Goal: Task Accomplishment & Management: Manage account settings

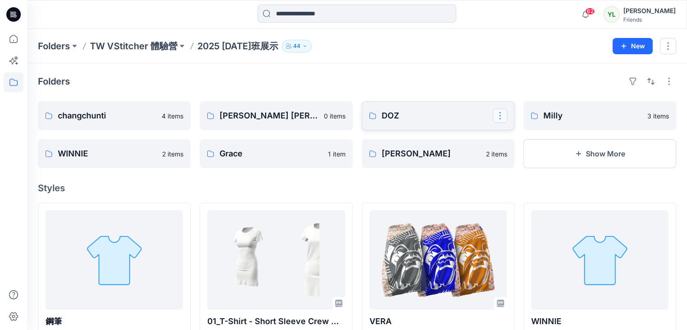
click at [498, 116] on button "button" at bounding box center [500, 115] width 14 height 14
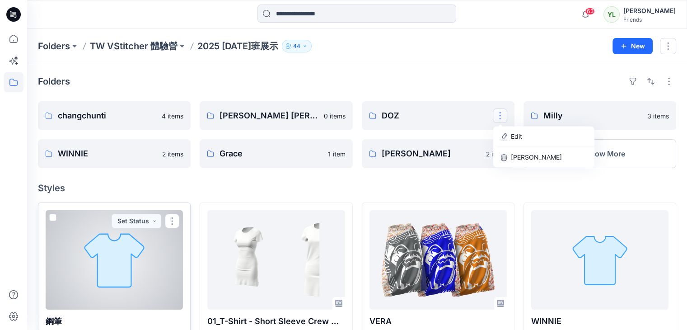
click at [51, 218] on span at bounding box center [52, 217] width 7 height 7
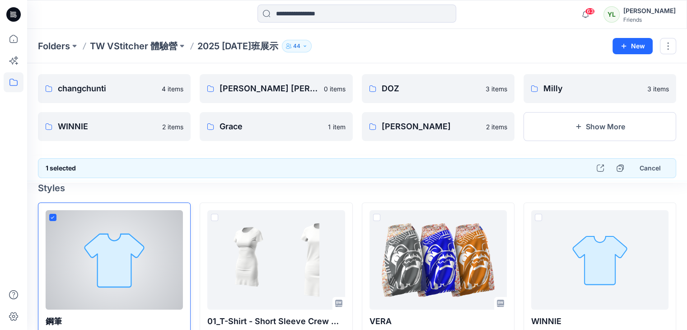
drag, startPoint x: 129, startPoint y: 249, endPoint x: 130, endPoint y: 244, distance: 5.0
click at [128, 244] on div at bounding box center [114, 259] width 137 height 99
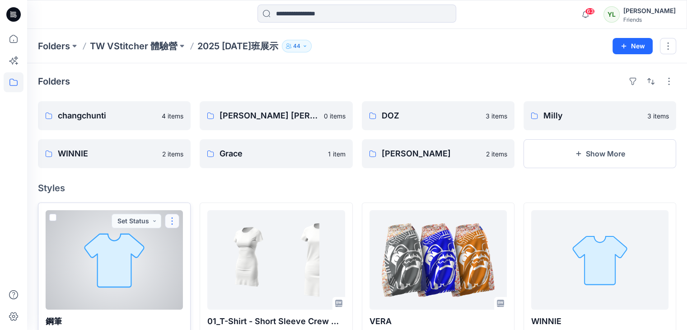
click at [174, 221] on button "button" at bounding box center [172, 221] width 14 height 14
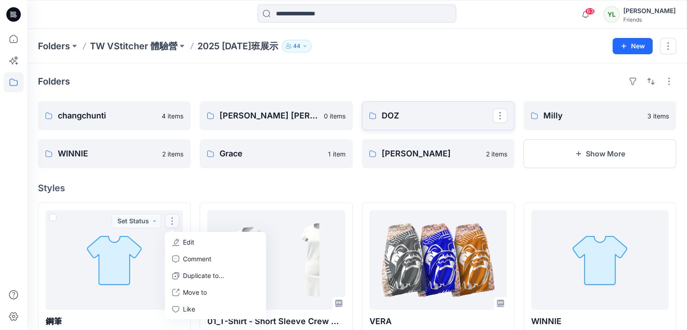
drag, startPoint x: 201, startPoint y: 292, endPoint x: 400, endPoint y: 116, distance: 265.2
drag, startPoint x: 199, startPoint y: 293, endPoint x: 498, endPoint y: 118, distance: 347.1
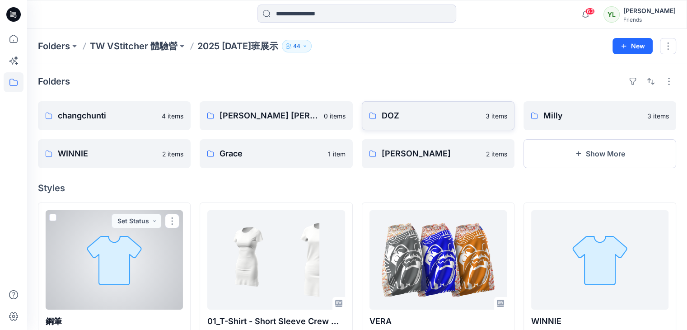
drag, startPoint x: 123, startPoint y: 258, endPoint x: 123, endPoint y: 250, distance: 8.1
click at [117, 250] on div at bounding box center [114, 259] width 137 height 99
click at [173, 221] on button "button" at bounding box center [172, 221] width 14 height 14
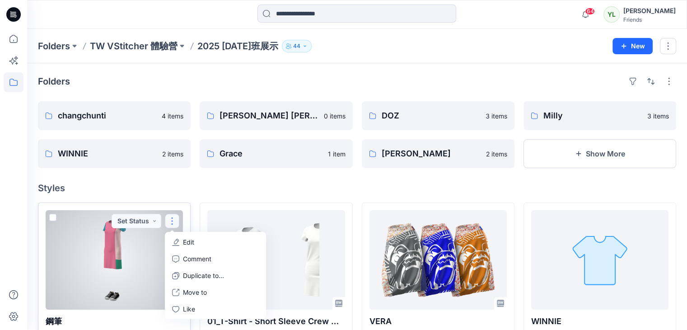
click at [130, 271] on div at bounding box center [114, 259] width 137 height 99
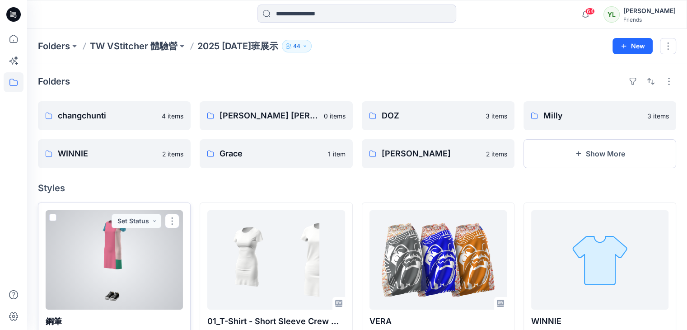
click at [56, 214] on div at bounding box center [114, 259] width 137 height 99
click at [52, 218] on span at bounding box center [52, 217] width 7 height 7
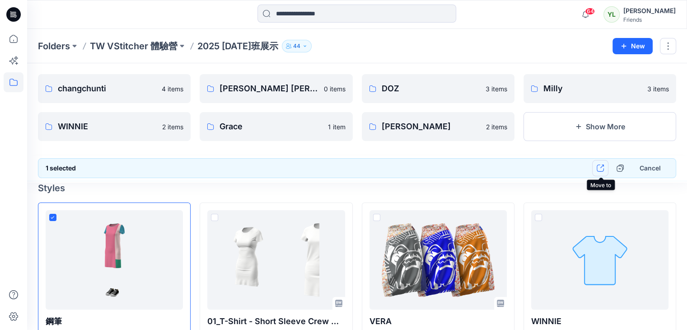
click at [600, 169] on icon "button" at bounding box center [599, 167] width 7 height 7
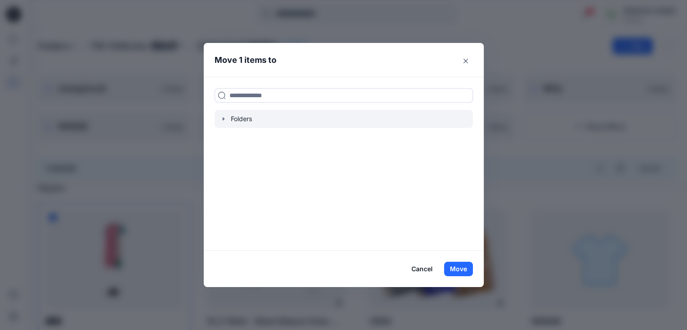
click at [250, 118] on div at bounding box center [343, 119] width 258 height 18
click at [227, 118] on icon "button" at bounding box center [223, 118] width 7 height 7
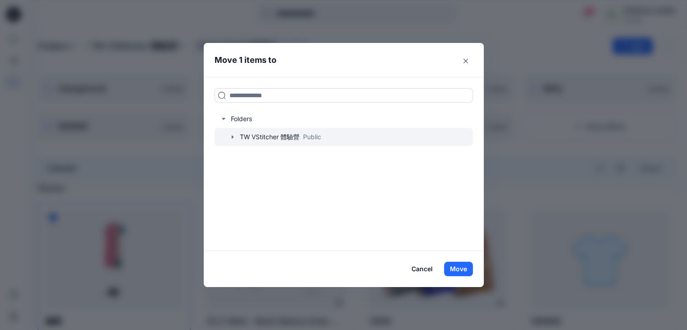
click at [234, 139] on icon "button" at bounding box center [232, 136] width 7 height 7
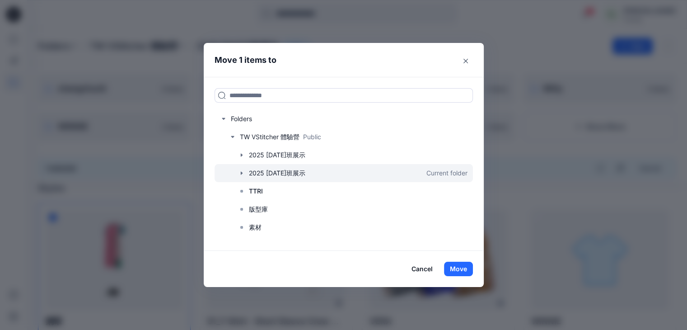
click at [270, 175] on div at bounding box center [343, 173] width 258 height 18
click at [245, 174] on icon "button" at bounding box center [241, 172] width 7 height 7
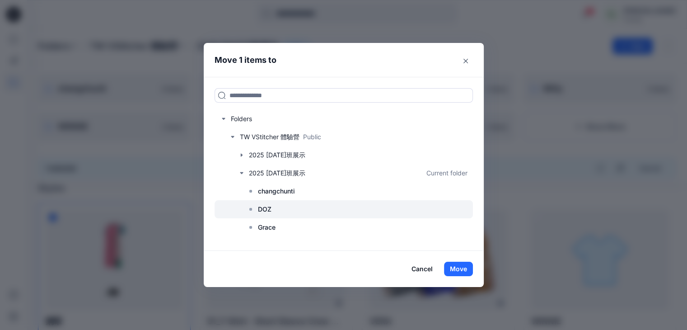
click at [260, 208] on div at bounding box center [343, 209] width 258 height 18
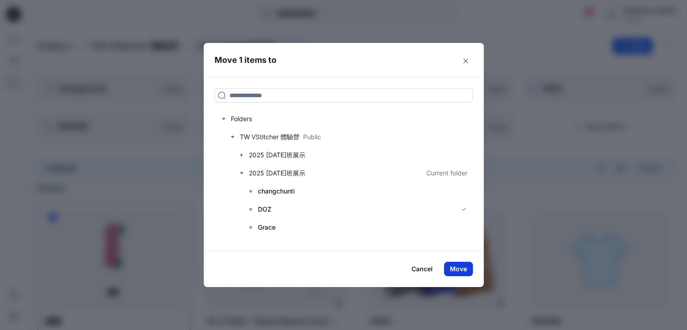
click at [453, 268] on button "Move" at bounding box center [458, 268] width 29 height 14
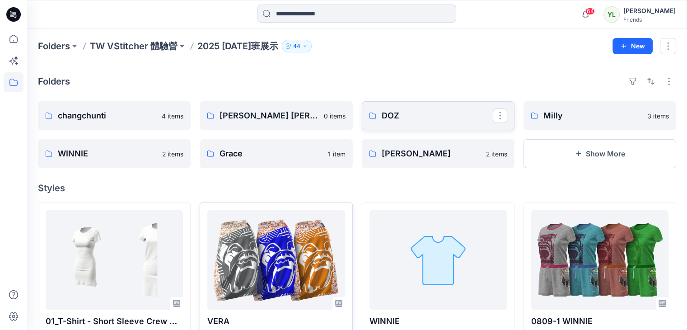
click at [419, 116] on p "DOZ" at bounding box center [437, 115] width 111 height 13
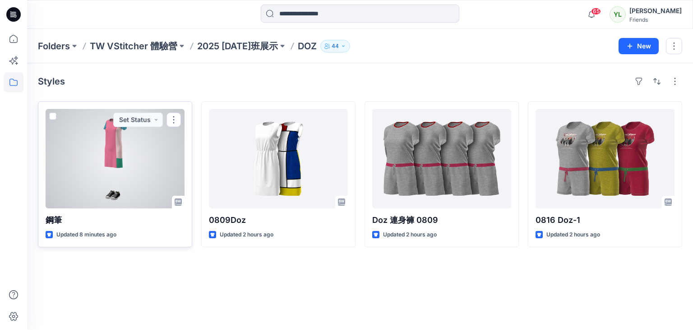
drag, startPoint x: 157, startPoint y: 150, endPoint x: 65, endPoint y: 218, distance: 114.2
click at [65, 218] on p "鋼筆" at bounding box center [115, 220] width 139 height 13
drag, startPoint x: 59, startPoint y: 213, endPoint x: 56, endPoint y: 176, distance: 37.2
click at [56, 176] on div at bounding box center [115, 158] width 139 height 99
click at [175, 120] on button "button" at bounding box center [174, 119] width 14 height 14
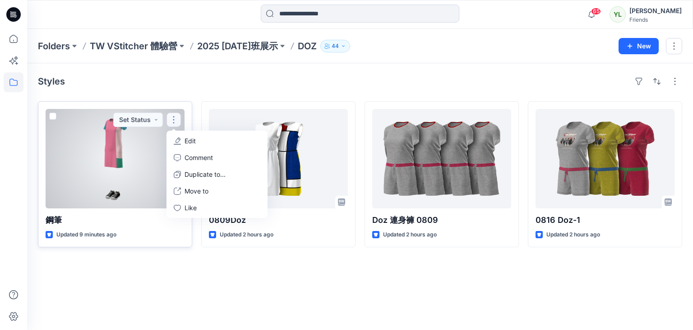
click at [193, 137] on p "Edit" at bounding box center [190, 140] width 11 height 9
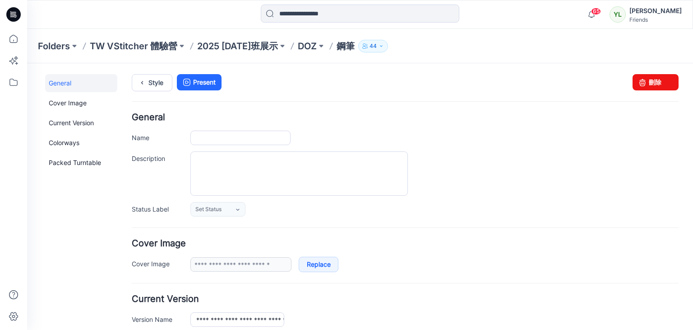
type input "**"
type input "**********"
drag, startPoint x: 216, startPoint y: 138, endPoint x: 188, endPoint y: 138, distance: 28.0
click at [188, 138] on div "Name **" at bounding box center [405, 137] width 547 height 14
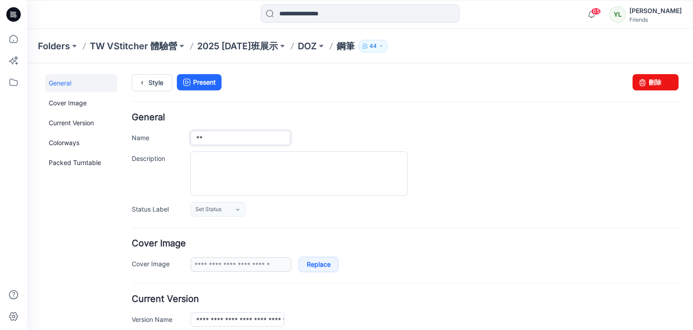
type input "*"
type input "****"
drag, startPoint x: 319, startPoint y: 147, endPoint x: 319, endPoint y: 141, distance: 5.4
click at [319, 144] on div "General Name **** Description Status Label Set Status Set Status Review 1 Rejec…" at bounding box center [405, 164] width 547 height 103
click at [313, 137] on div "****" at bounding box center [435, 137] width 489 height 14
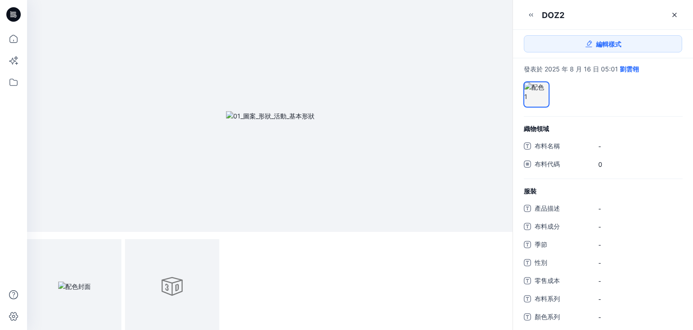
scroll to position [4, 0]
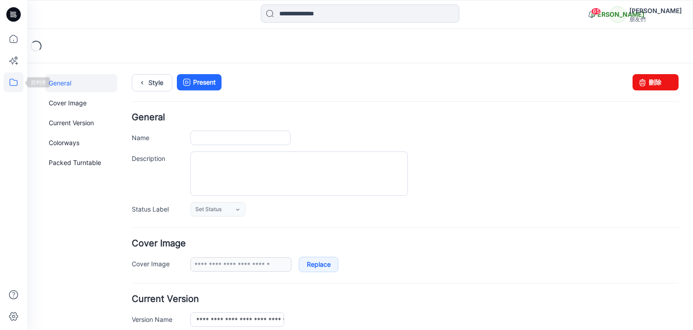
type input "****"
type input "**********"
click at [14, 84] on icon at bounding box center [14, 82] width 20 height 20
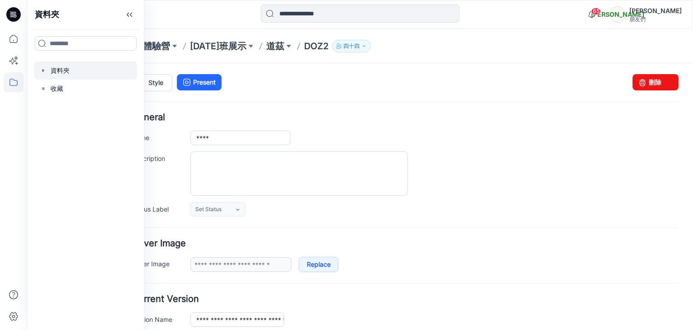
click at [61, 72] on div at bounding box center [85, 70] width 103 height 18
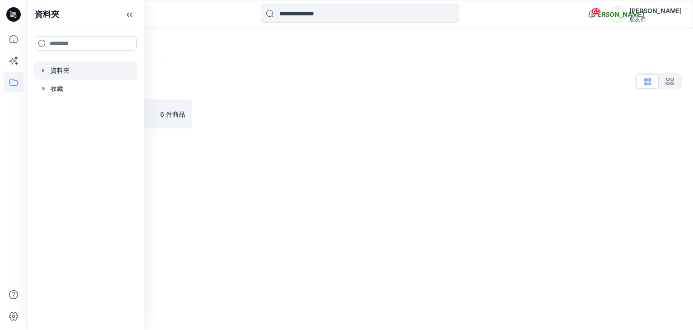
click at [45, 72] on icon "button" at bounding box center [43, 70] width 7 height 7
click at [53, 88] on icon "button" at bounding box center [52, 88] width 2 height 3
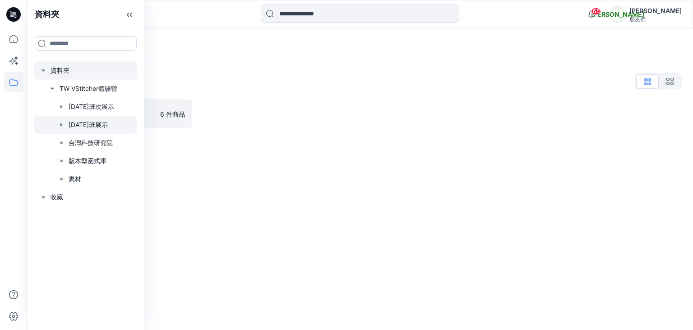
drag, startPoint x: 103, startPoint y: 123, endPoint x: 137, endPoint y: 129, distance: 34.3
click at [103, 123] on div at bounding box center [85, 125] width 103 height 18
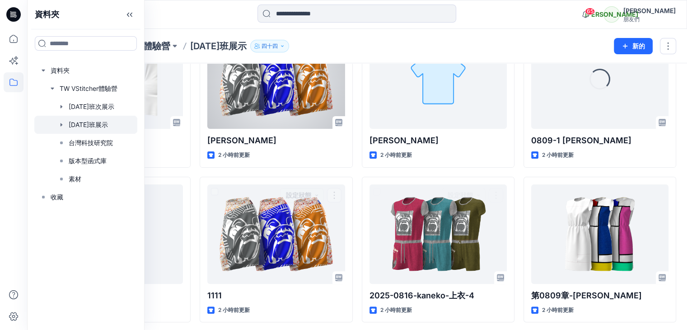
scroll to position [45, 0]
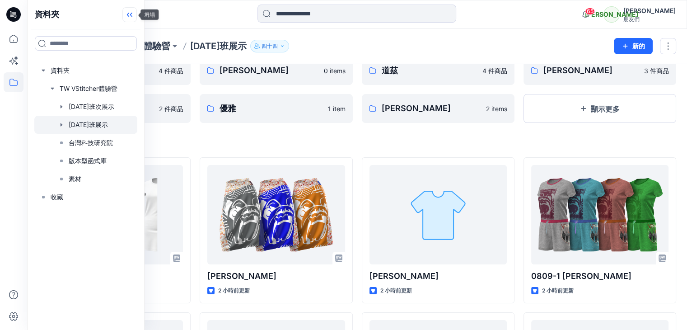
click at [128, 14] on icon at bounding box center [128, 15] width 2 height 5
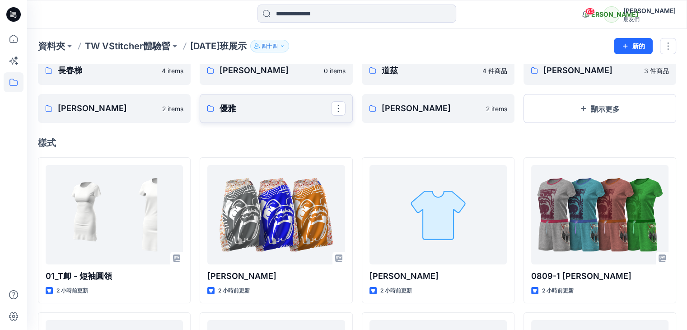
scroll to position [0, 0]
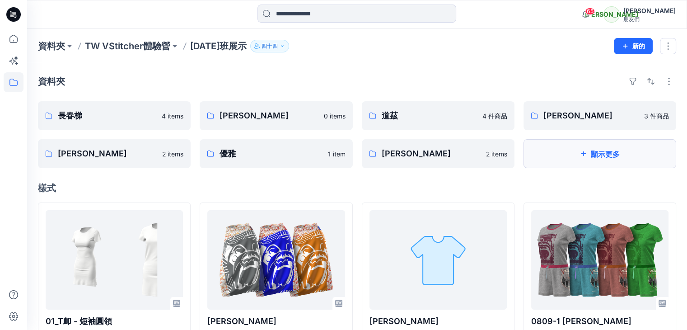
click at [583, 153] on icon "button" at bounding box center [583, 153] width 5 height 5
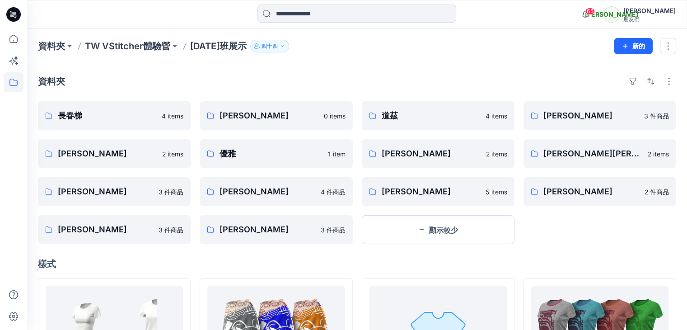
click at [246, 47] on font "2025年8月4日班展示" at bounding box center [218, 46] width 56 height 11
click at [344, 81] on div "資料夾" at bounding box center [357, 81] width 638 height 14
click at [426, 226] on button "顯示較少" at bounding box center [438, 229] width 153 height 29
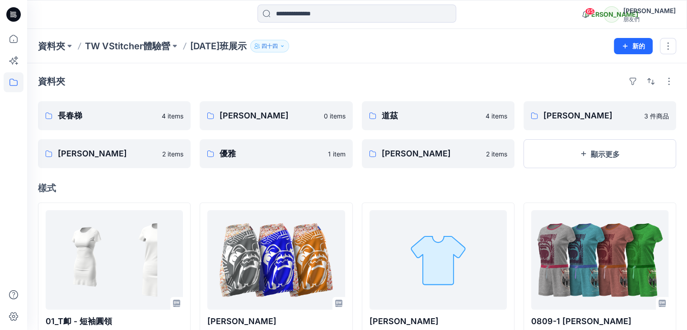
click at [576, 159] on button "顯示更多" at bounding box center [599, 153] width 153 height 29
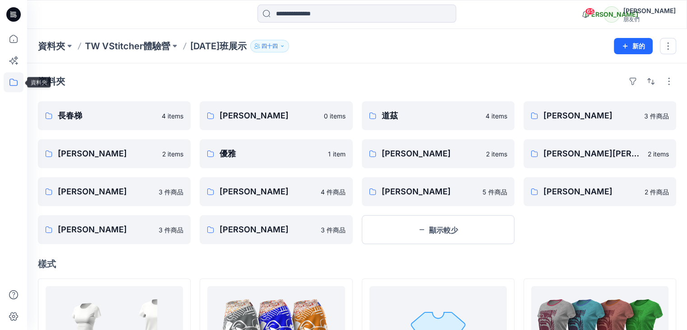
click at [12, 77] on icon at bounding box center [14, 82] width 20 height 20
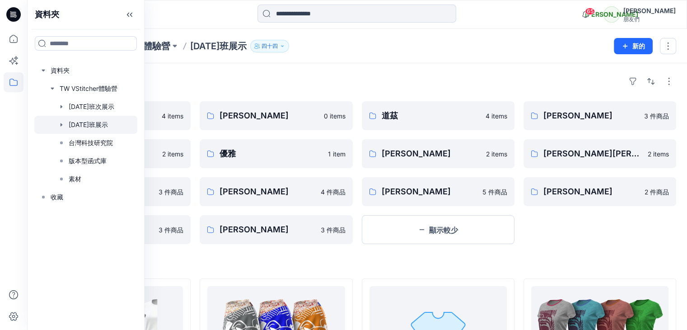
click at [102, 122] on div at bounding box center [85, 125] width 103 height 18
click at [244, 82] on div "資料夾" at bounding box center [357, 81] width 638 height 14
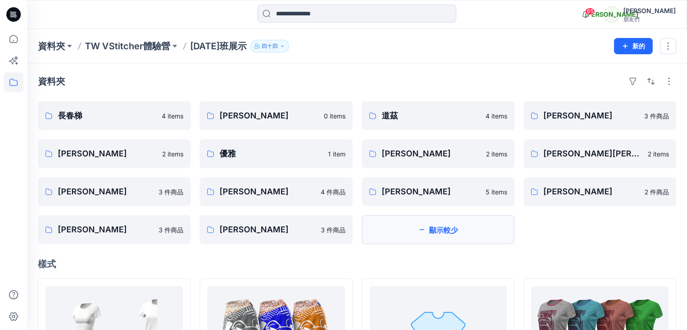
click at [405, 223] on button "顯示較少" at bounding box center [438, 229] width 153 height 29
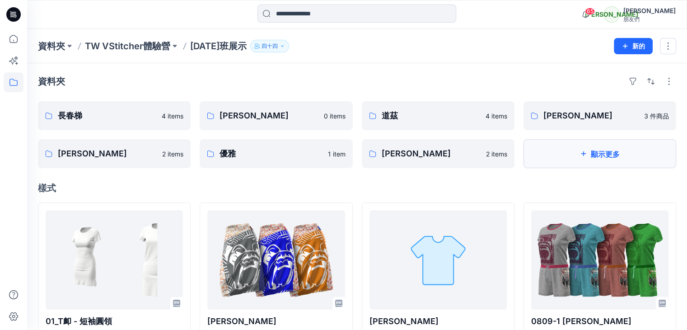
click at [581, 150] on icon "button" at bounding box center [583, 153] width 7 height 7
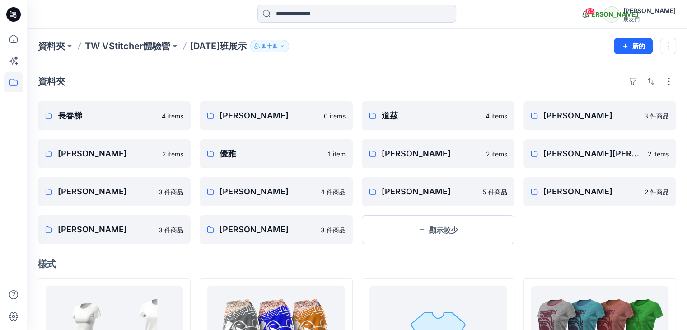
drag, startPoint x: 558, startPoint y: 230, endPoint x: 403, endPoint y: 70, distance: 223.5
click at [174, 46] on button at bounding box center [174, 46] width 9 height 13
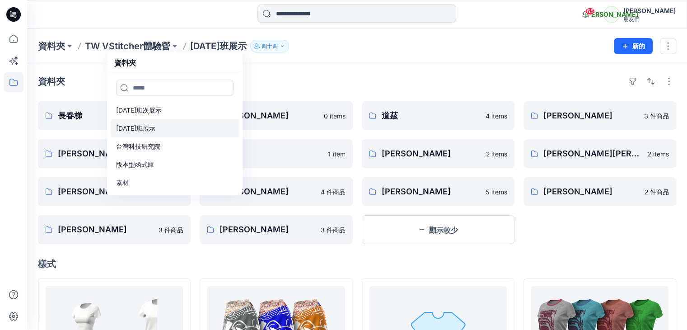
click at [155, 125] on font "2025年8月4日班展示" at bounding box center [135, 128] width 39 height 8
click at [150, 125] on font "2025年8月4日班展示" at bounding box center [135, 128] width 39 height 8
click at [250, 87] on div "資料夾" at bounding box center [357, 81] width 638 height 14
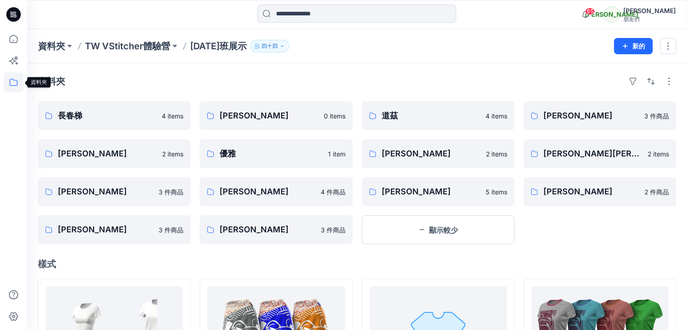
click at [14, 83] on icon at bounding box center [14, 82] width 20 height 20
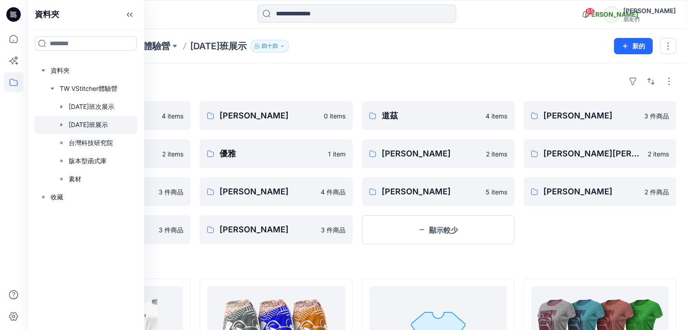
click at [86, 123] on div at bounding box center [85, 125] width 103 height 18
click at [64, 123] on icon "button" at bounding box center [61, 124] width 7 height 7
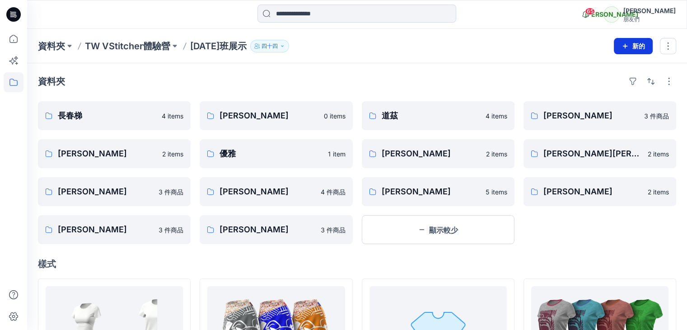
drag, startPoint x: 567, startPoint y: 228, endPoint x: 624, endPoint y: 47, distance: 189.3
click at [634, 44] on button "新的" at bounding box center [633, 46] width 39 height 16
click at [594, 85] on font "新建資料夾" at bounding box center [605, 86] width 32 height 8
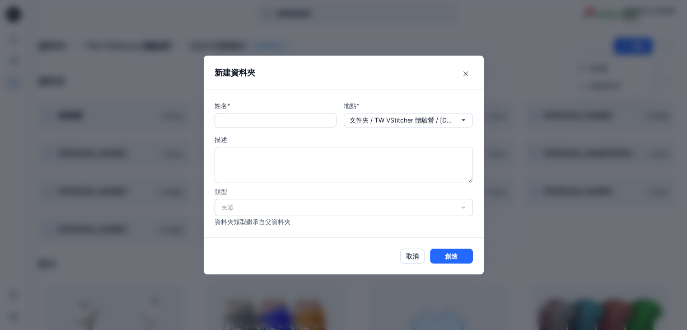
click at [276, 121] on input "text" at bounding box center [275, 120] width 122 height 14
type input "***"
click at [456, 251] on font "創造" at bounding box center [451, 256] width 13 height 10
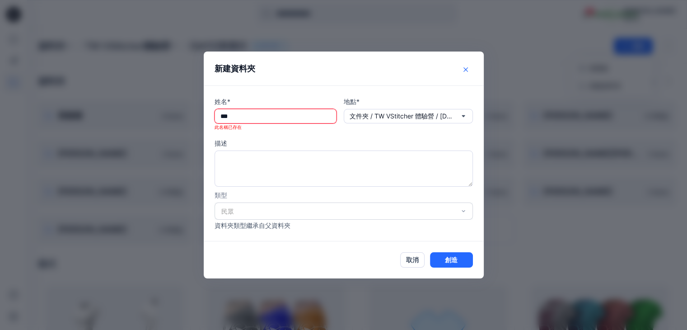
click at [468, 71] on icon "關閉" at bounding box center [465, 69] width 5 height 5
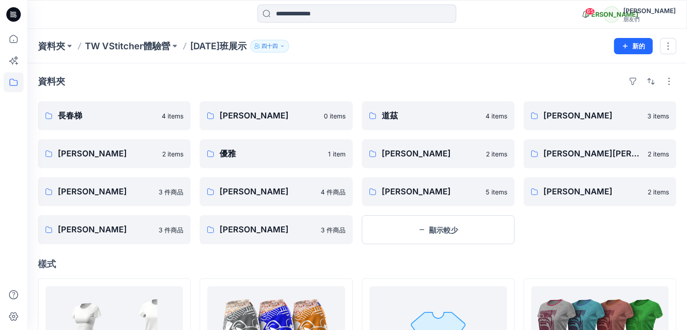
click at [556, 227] on div "米莉 3 items 陳進來Jeff Chen 2 items 陳永 2 items" at bounding box center [599, 172] width 153 height 143
click at [379, 76] on div "資料夾" at bounding box center [357, 81] width 638 height 14
click at [414, 74] on div "資料夾" at bounding box center [357, 81] width 638 height 14
click at [594, 15] on icon "button" at bounding box center [585, 14] width 17 height 18
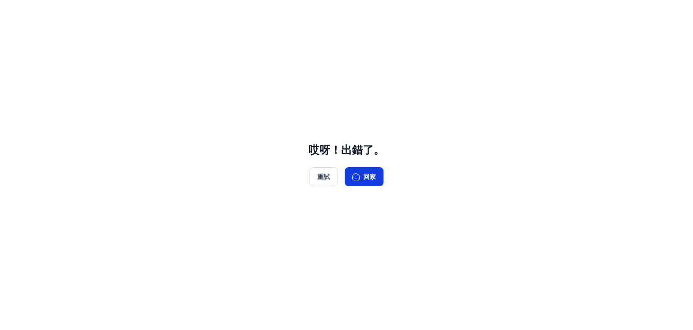
click at [376, 175] on font "回家" at bounding box center [369, 177] width 13 height 8
click at [326, 176] on font "重試" at bounding box center [323, 177] width 13 height 8
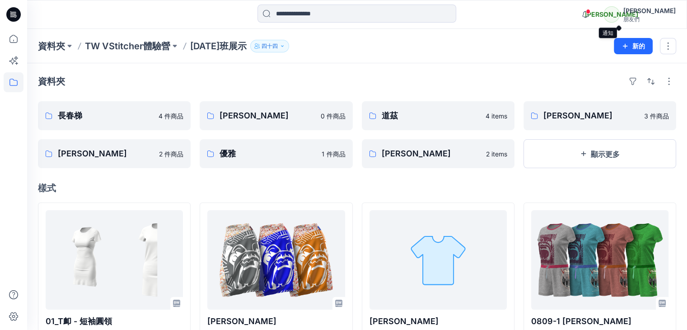
click at [590, 11] on span at bounding box center [588, 11] width 5 height 5
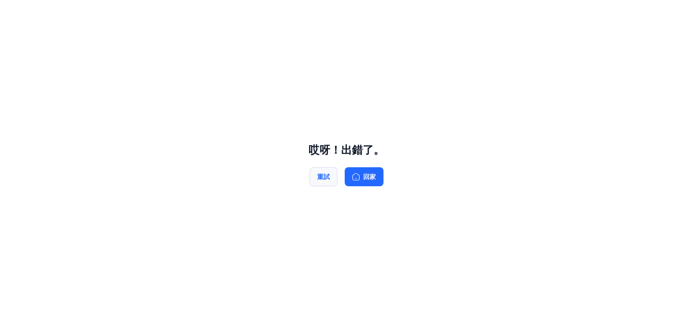
click at [324, 177] on font "重試" at bounding box center [323, 177] width 13 height 8
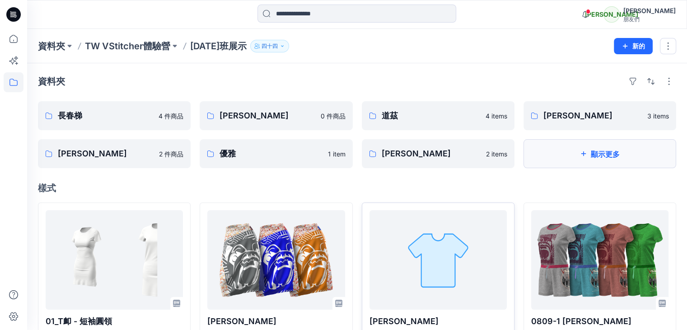
click at [577, 151] on button "顯示更多" at bounding box center [599, 153] width 153 height 29
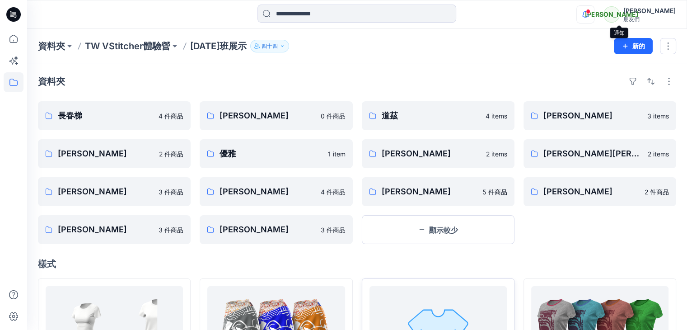
click at [590, 13] on span at bounding box center [588, 11] width 5 height 5
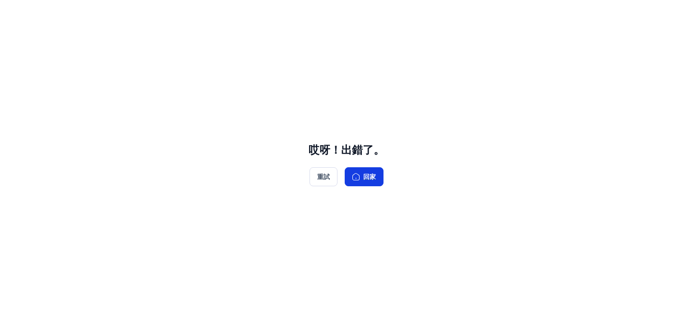
click at [371, 179] on font "回家" at bounding box center [369, 177] width 13 height 8
click at [328, 172] on font "重試" at bounding box center [323, 176] width 13 height 10
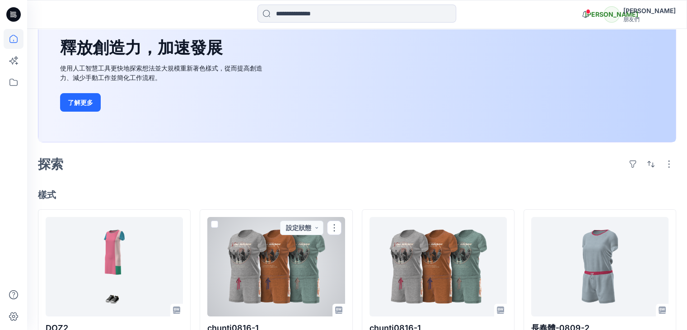
scroll to position [45, 0]
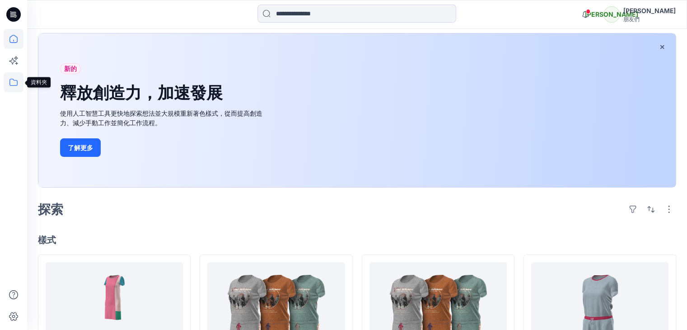
click at [11, 84] on icon at bounding box center [14, 82] width 20 height 20
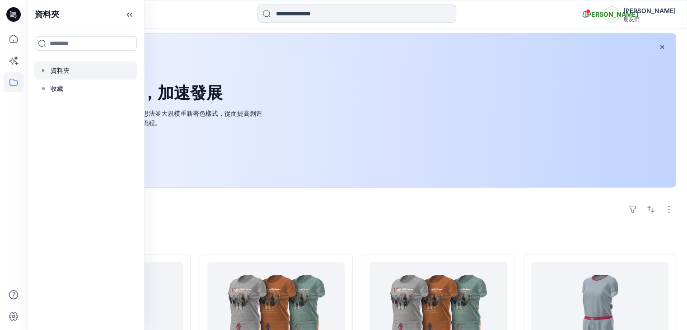
click at [47, 72] on div at bounding box center [85, 70] width 103 height 18
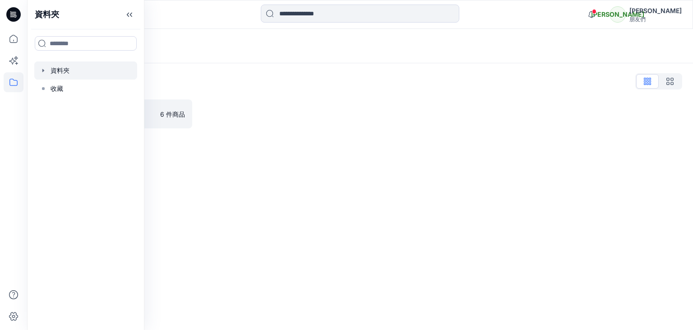
click at [43, 72] on icon "button" at bounding box center [43, 70] width 7 height 7
click at [54, 85] on icon "button" at bounding box center [52, 88] width 7 height 7
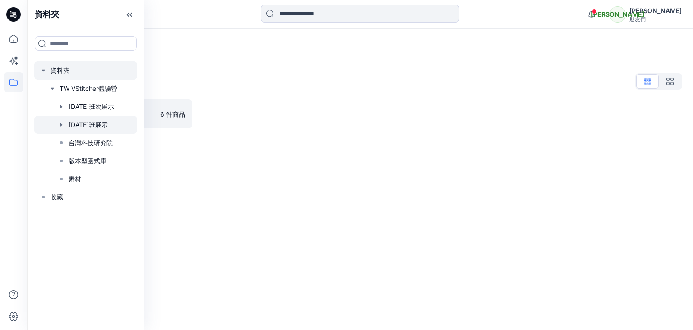
click at [62, 127] on icon "button" at bounding box center [61, 124] width 7 height 7
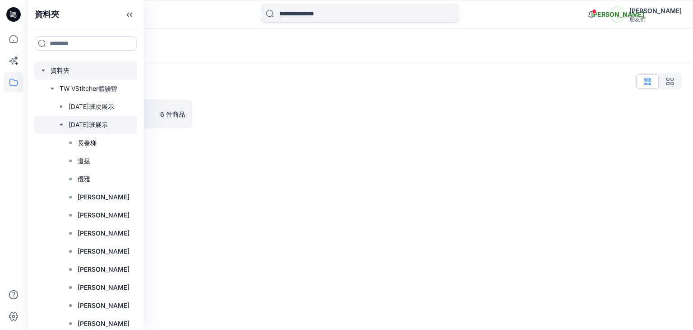
click at [65, 126] on div at bounding box center [106, 125] width 144 height 18
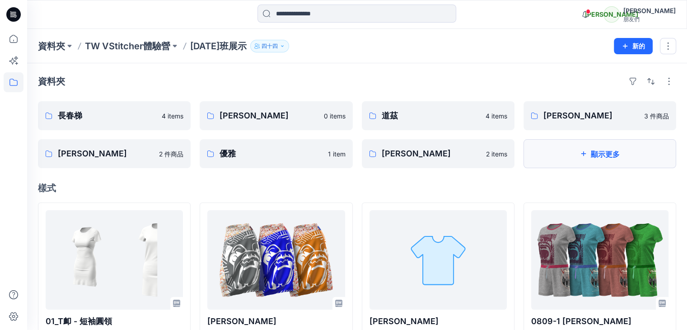
click at [570, 155] on button "顯示更多" at bounding box center [599, 153] width 153 height 29
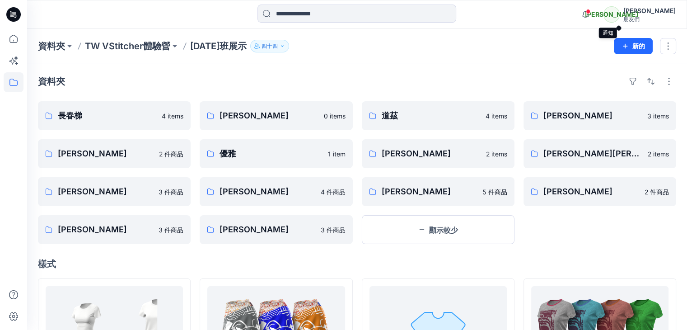
click at [590, 13] on span at bounding box center [588, 11] width 5 height 5
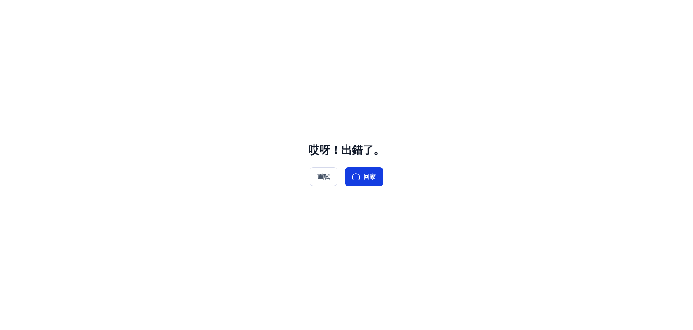
click at [368, 170] on button "回家" at bounding box center [364, 176] width 39 height 19
click at [327, 174] on font "重試" at bounding box center [323, 177] width 13 height 8
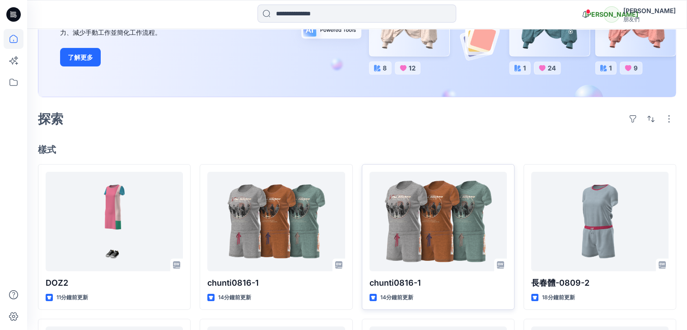
scroll to position [90, 0]
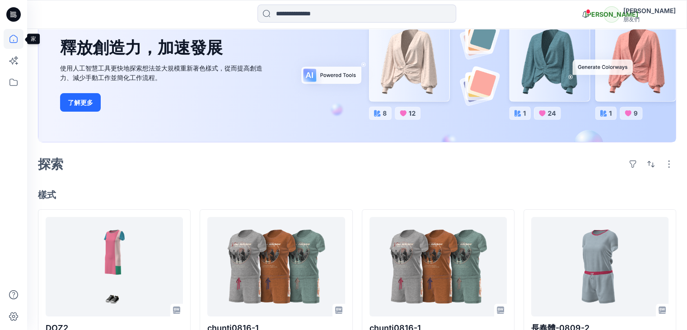
click at [11, 39] on icon at bounding box center [14, 39] width 20 height 20
click at [13, 80] on icon at bounding box center [14, 82] width 20 height 20
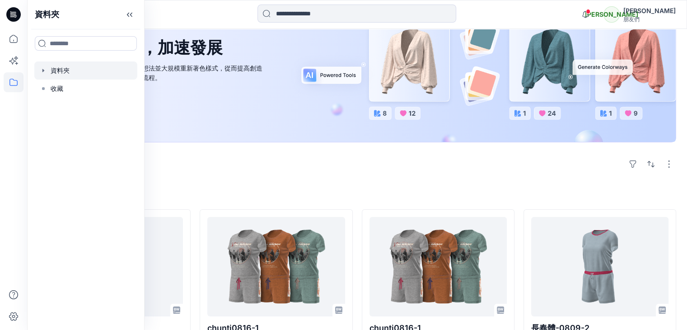
click at [42, 73] on icon "button" at bounding box center [43, 70] width 7 height 7
click at [54, 90] on icon "button" at bounding box center [52, 88] width 7 height 7
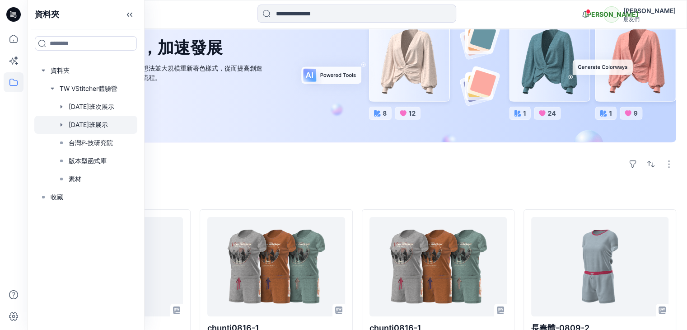
click at [60, 123] on icon "button" at bounding box center [61, 124] width 2 height 3
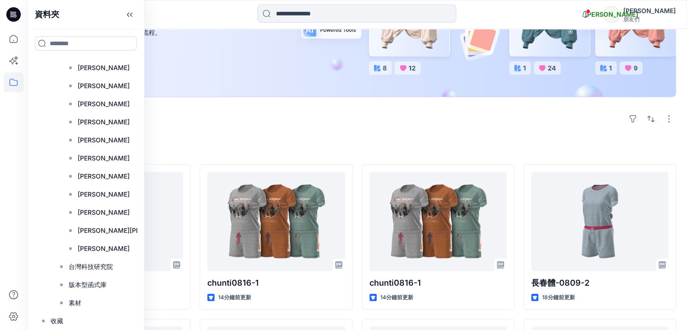
scroll to position [0, 0]
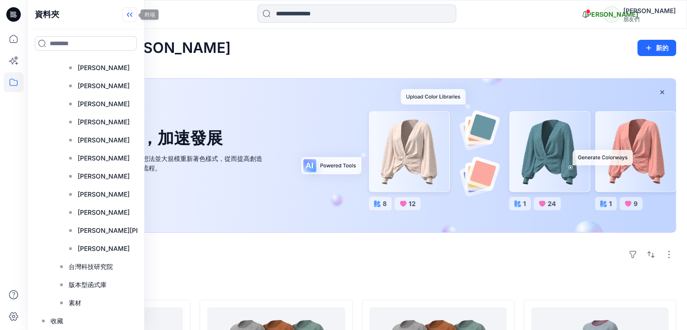
click at [130, 19] on icon at bounding box center [129, 14] width 14 height 15
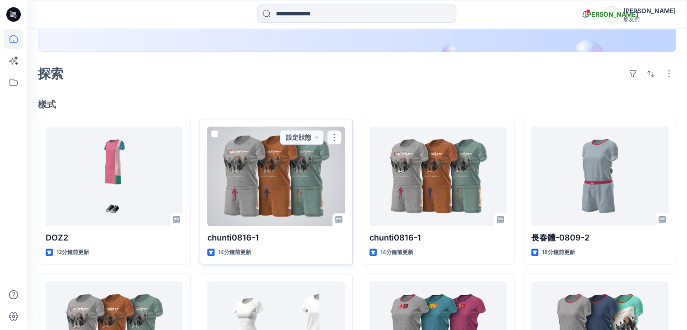
scroll to position [135, 0]
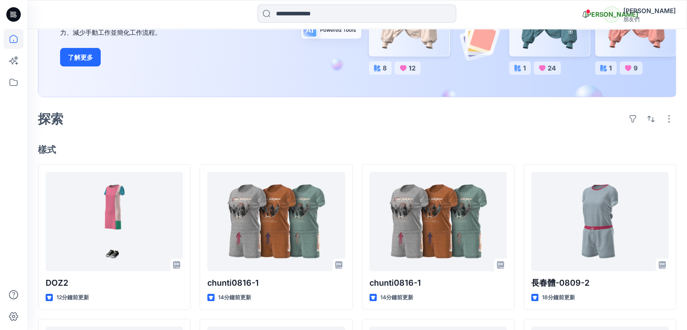
click at [435, 144] on h4 "樣式" at bounding box center [357, 149] width 638 height 11
click at [14, 80] on icon at bounding box center [13, 82] width 8 height 7
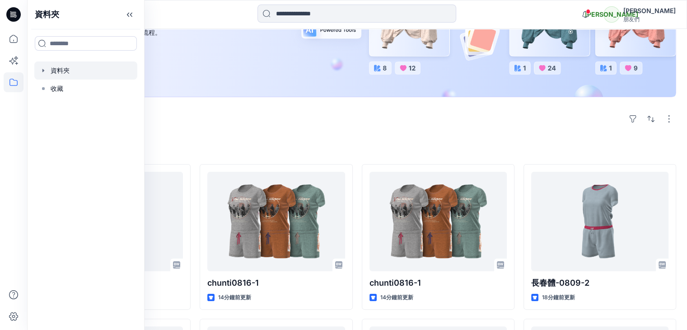
click at [43, 71] on icon "button" at bounding box center [43, 70] width 2 height 3
click at [54, 87] on icon "button" at bounding box center [52, 88] width 7 height 7
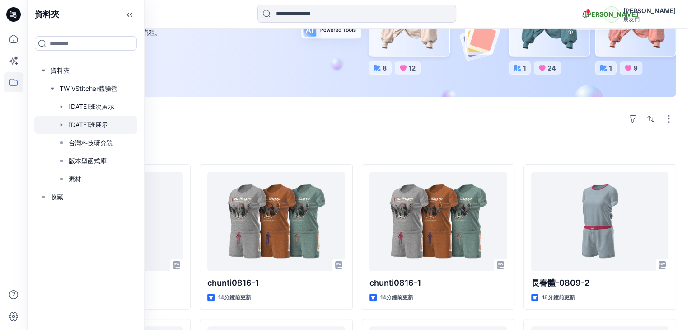
click at [62, 124] on icon "button" at bounding box center [61, 124] width 2 height 3
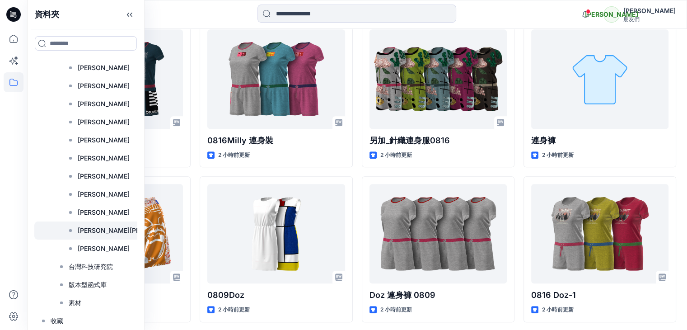
scroll to position [858, 0]
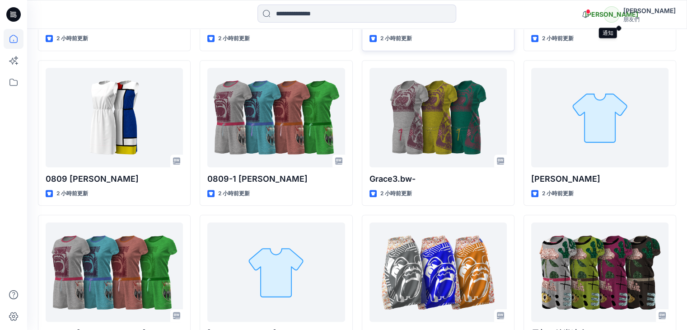
drag, startPoint x: 618, startPoint y: 14, endPoint x: 467, endPoint y: 39, distance: 152.8
click at [467, 39] on div "2 小時前更新" at bounding box center [437, 38] width 137 height 9
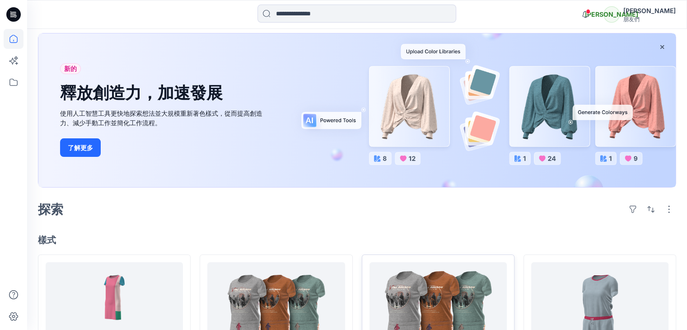
scroll to position [0, 0]
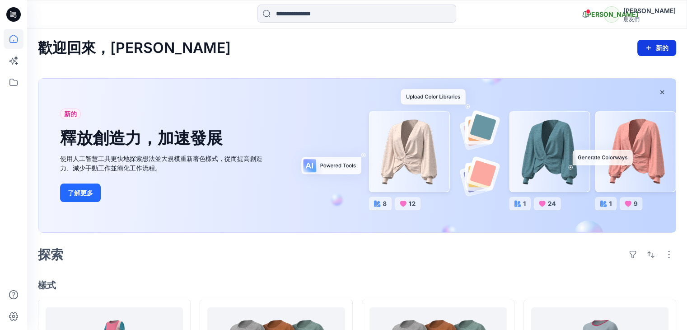
click at [648, 48] on icon "button" at bounding box center [648, 47] width 7 height 7
click at [542, 53] on div "歡迎回來，雲玲 新的 新風格" at bounding box center [357, 48] width 638 height 17
click at [12, 82] on icon at bounding box center [14, 82] width 20 height 20
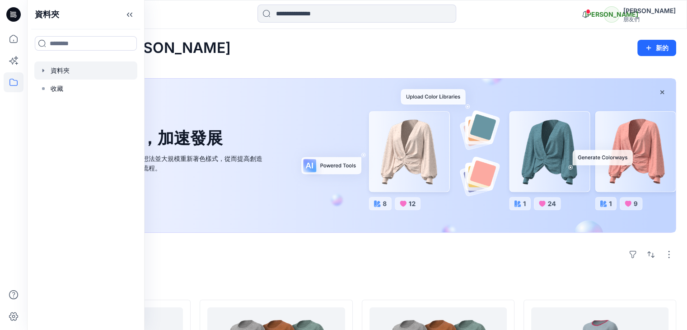
click at [42, 73] on icon "button" at bounding box center [43, 70] width 7 height 7
click at [52, 88] on icon "button" at bounding box center [52, 88] width 2 height 3
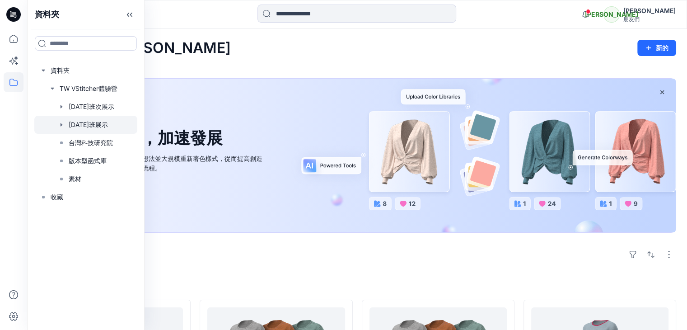
click at [61, 126] on icon "button" at bounding box center [61, 124] width 7 height 7
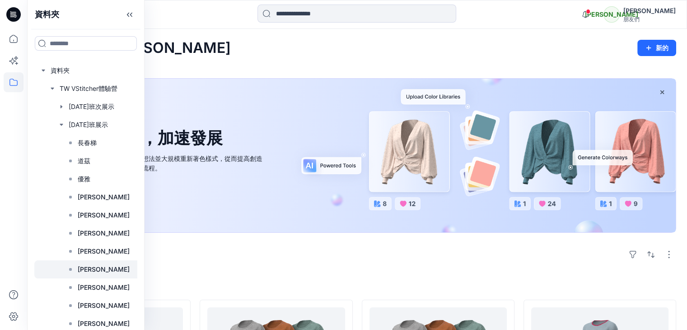
scroll to position [90, 0]
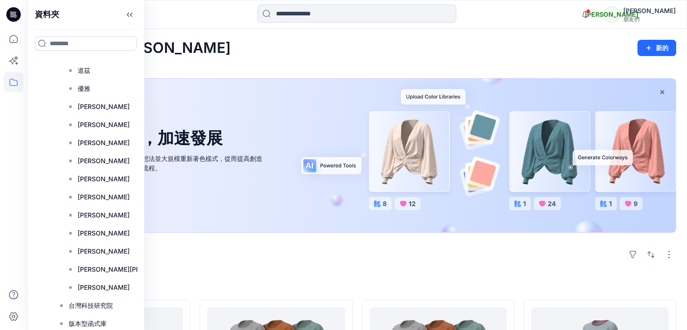
click at [356, 51] on div "歡迎回來，雲玲 新的" at bounding box center [357, 48] width 638 height 17
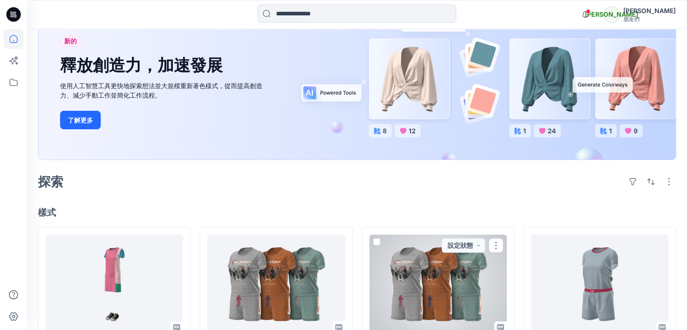
scroll to position [0, 0]
